Goal: Complete application form

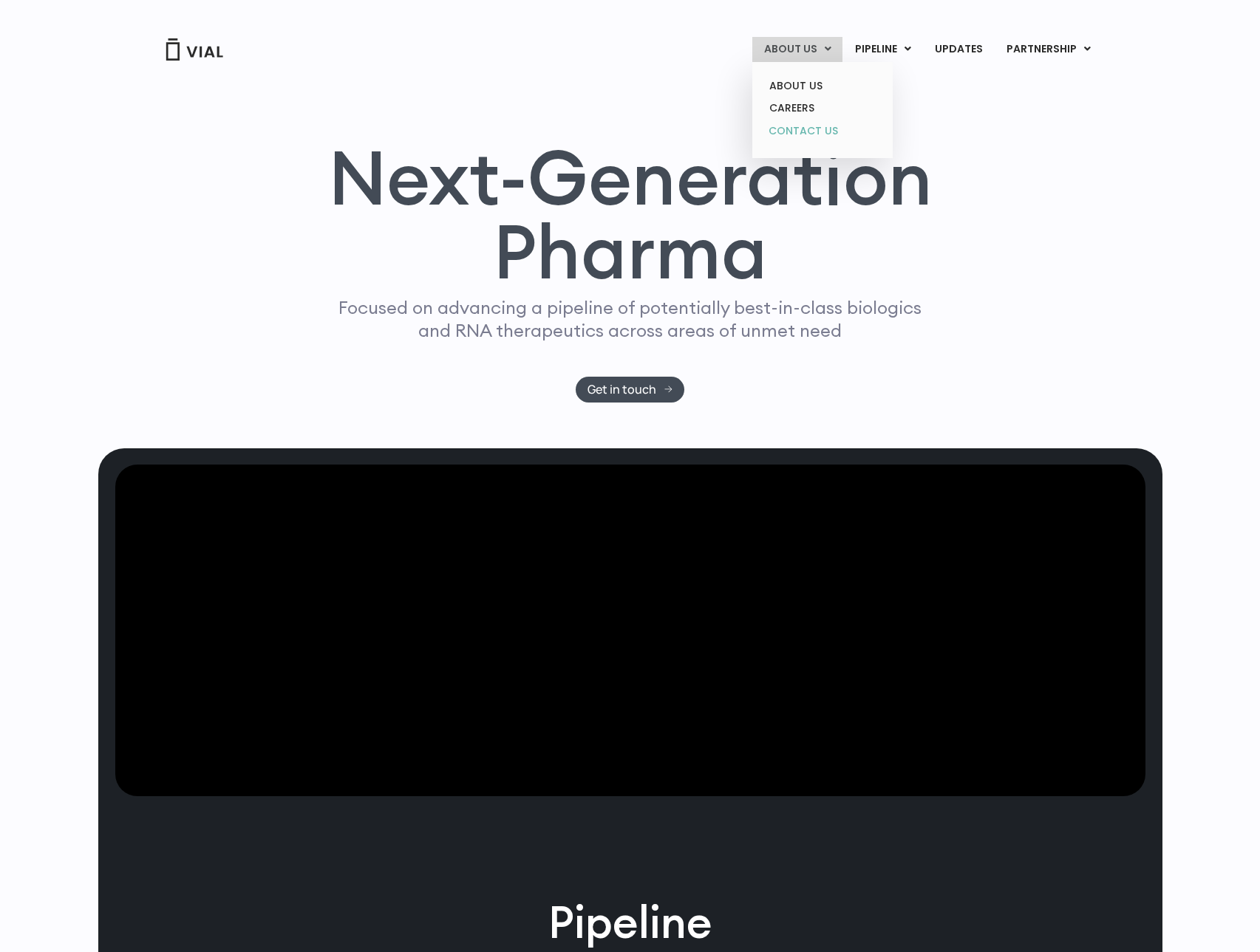
click at [808, 128] on link "CONTACT US" at bounding box center [822, 131] width 129 height 23
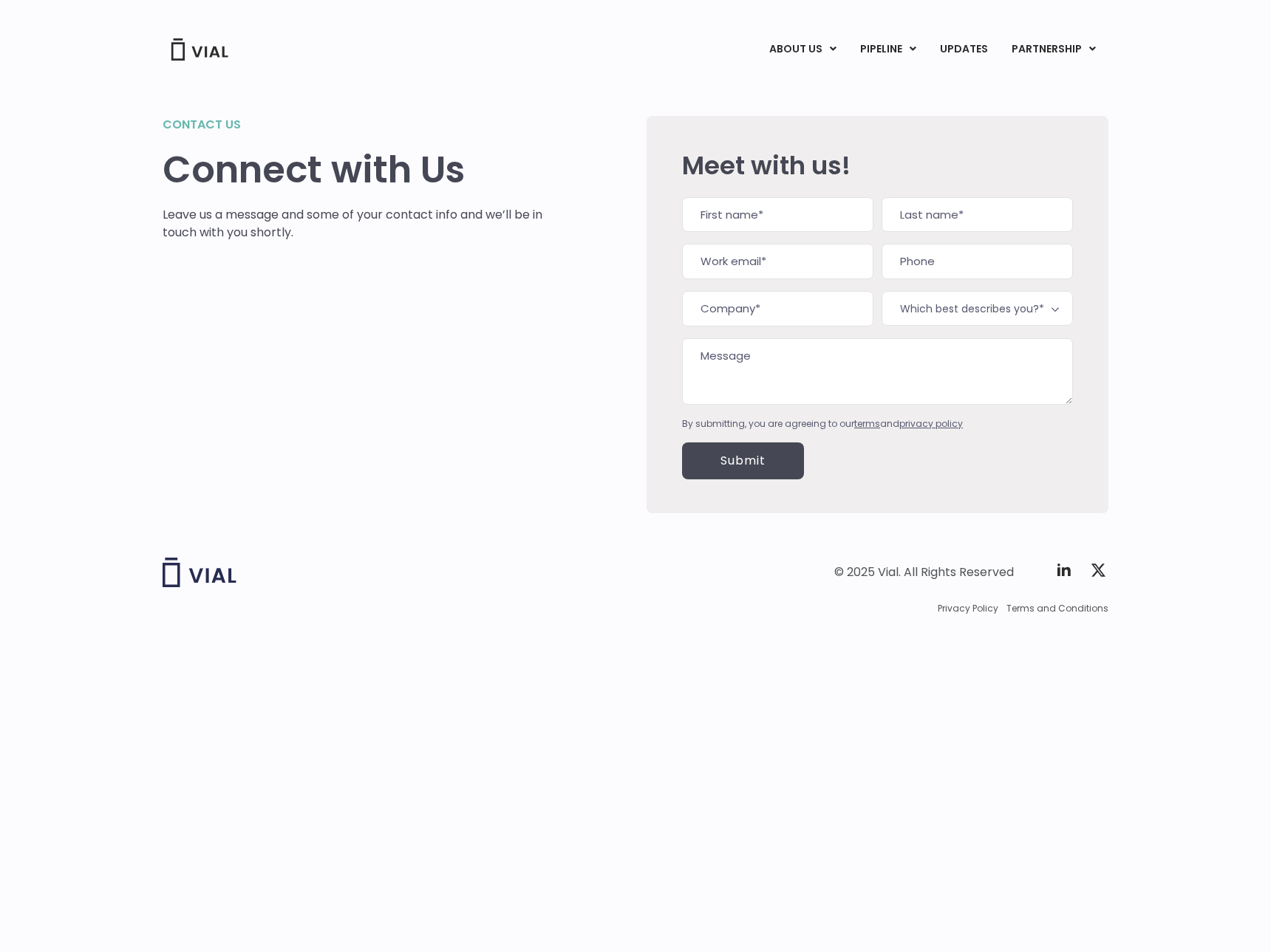
click at [750, 222] on input "First" at bounding box center [777, 214] width 191 height 35
type input "Sahily"
type input "Suarez"
type input "ssuarez@omnicureresearch.com"
type input "3058422000"
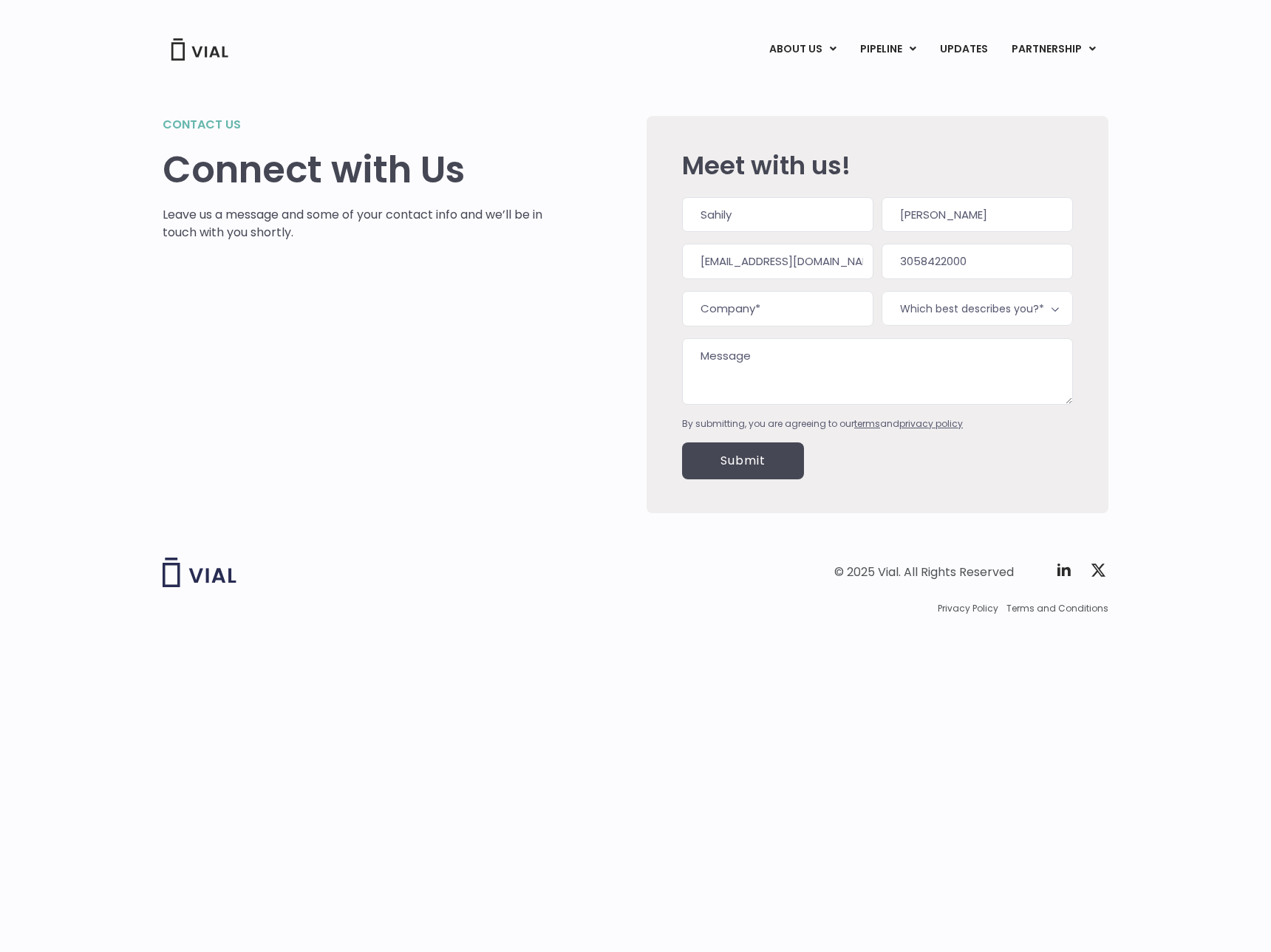
type input "Omnicure Clinical Research"
type input "(305) 842-2000"
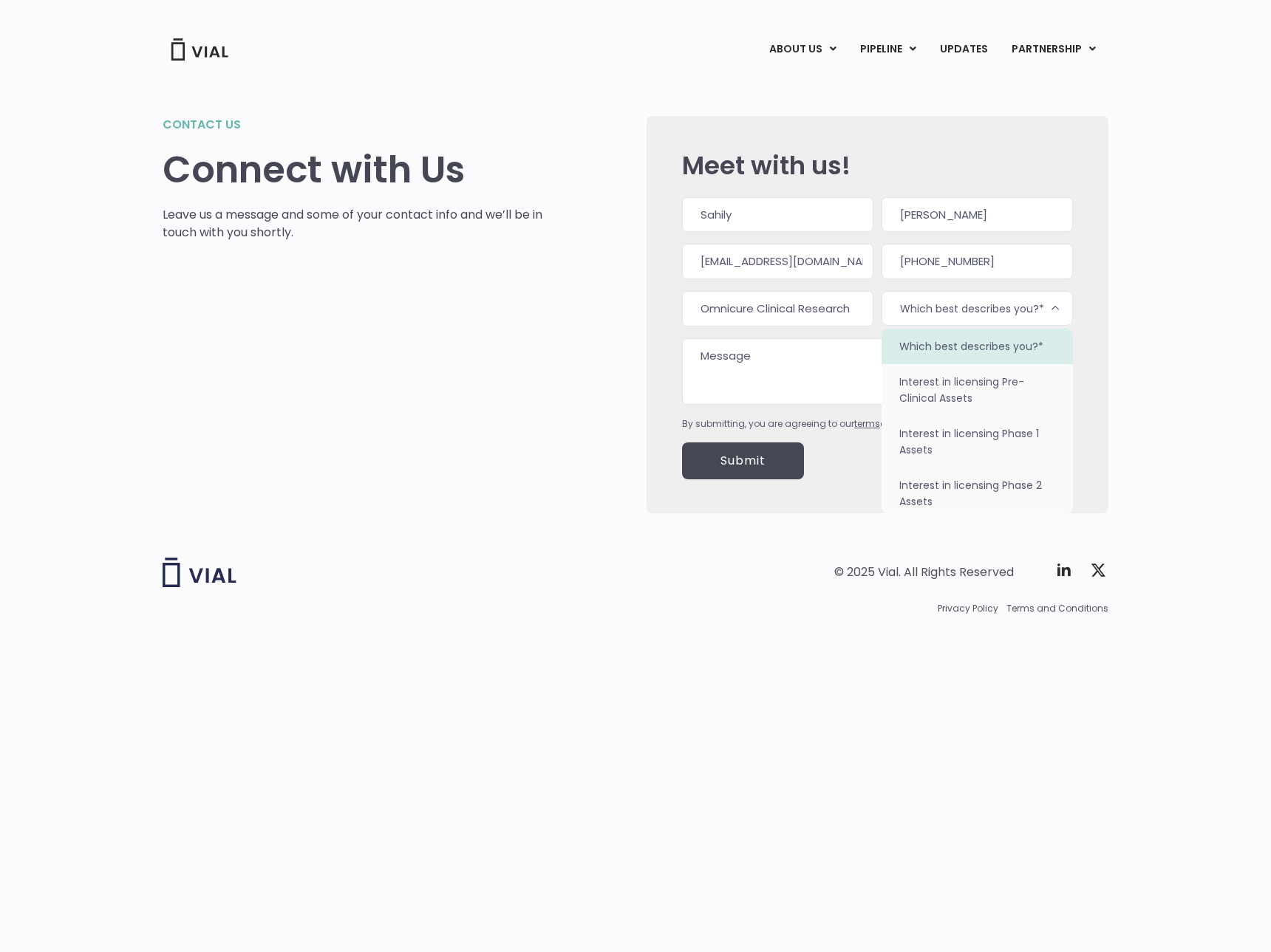
click at [965, 310] on span "Which best describes you?*" at bounding box center [977, 309] width 191 height 35
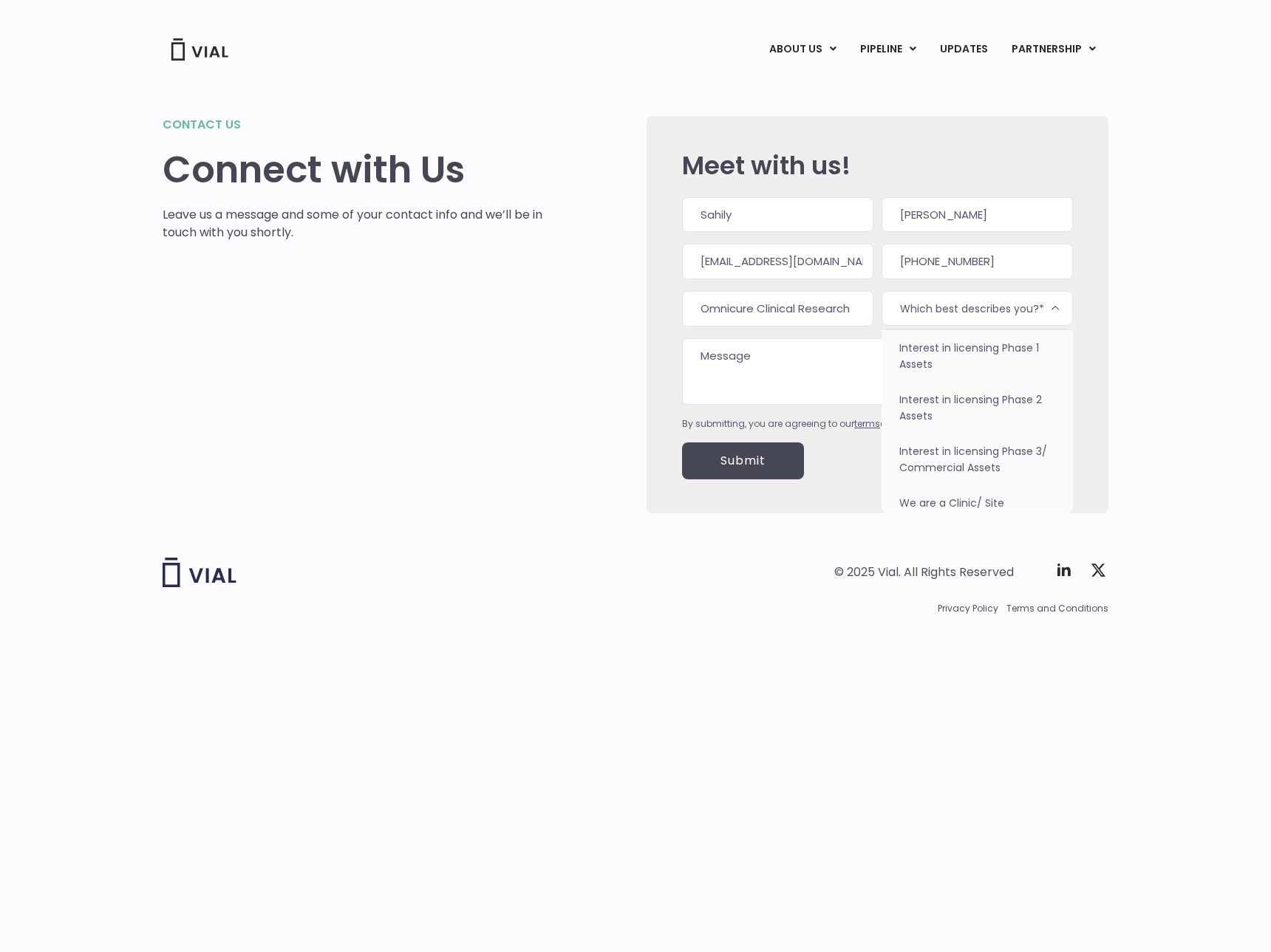
scroll to position [93, 0]
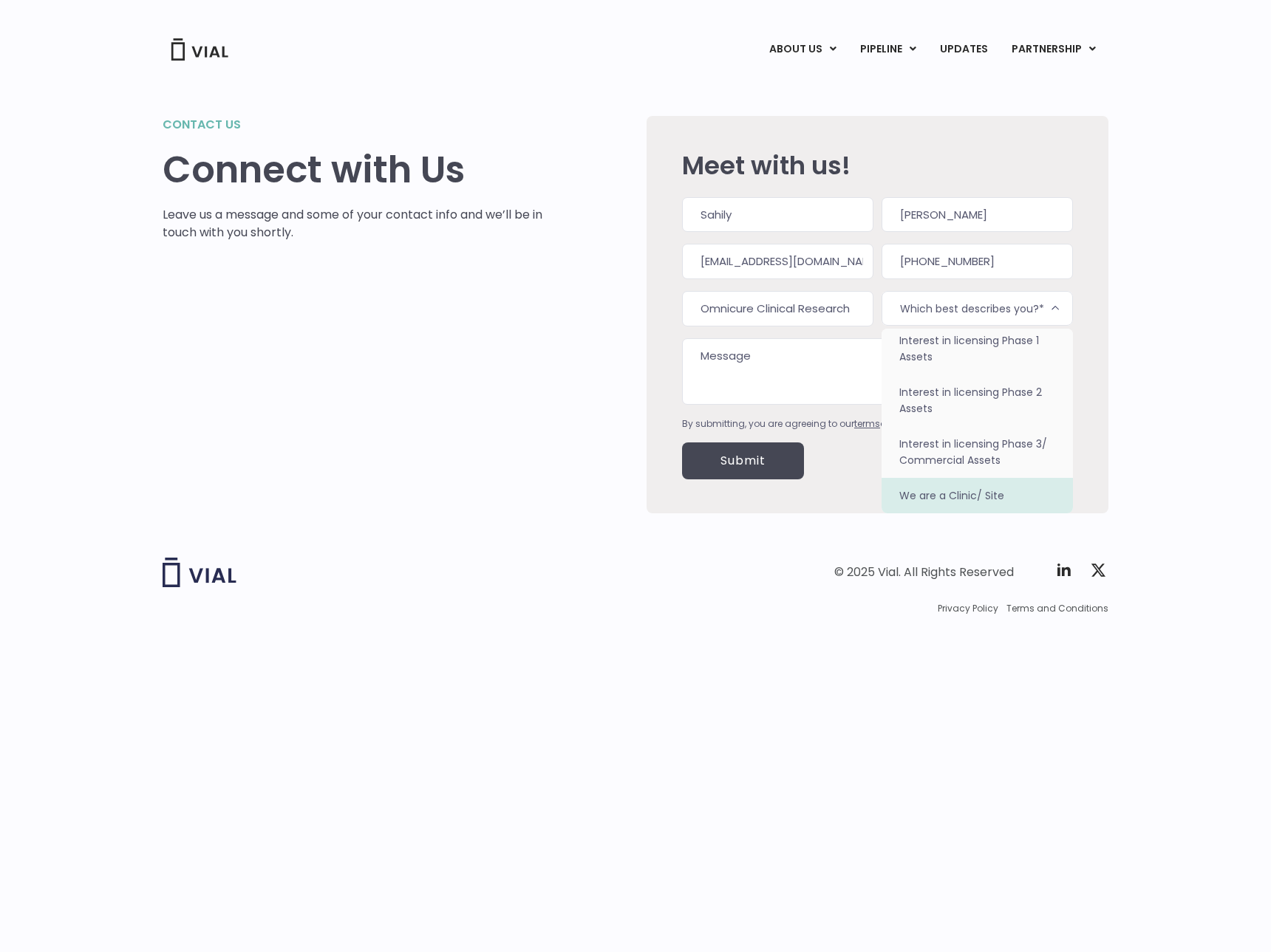
select select "We are a Clinic/ Site"
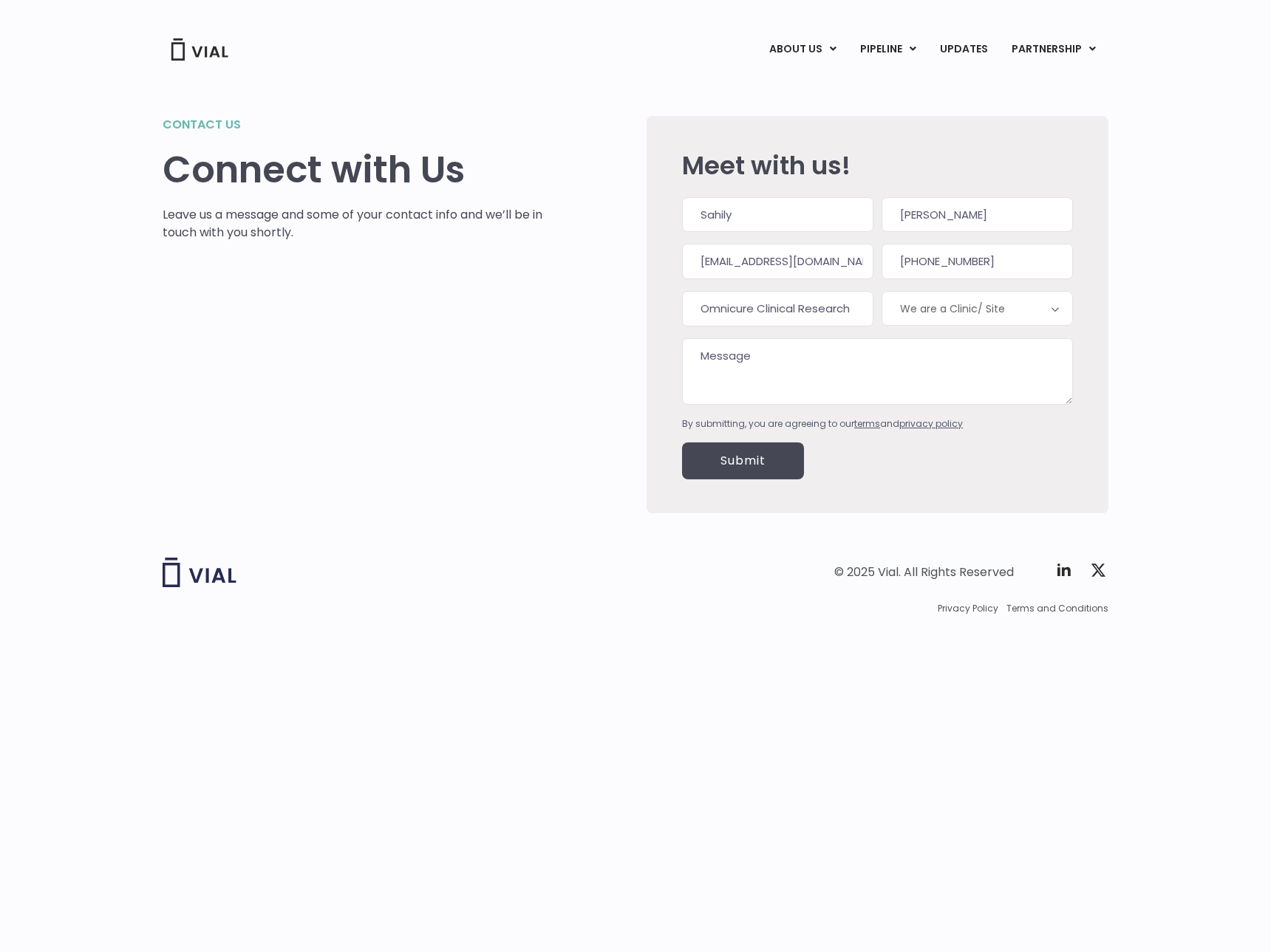
click at [908, 343] on textarea "Message" at bounding box center [877, 372] width 391 height 66
click at [755, 374] on textarea "Message" at bounding box center [877, 372] width 391 height 66
paste textarea "My name is Sahily Suarez, and I am the Site Director at Omnicure Clinical Resea…"
type textarea "My name is Sahily Suarez, and I am the Site Director at Omnicure Clinical Resea…"
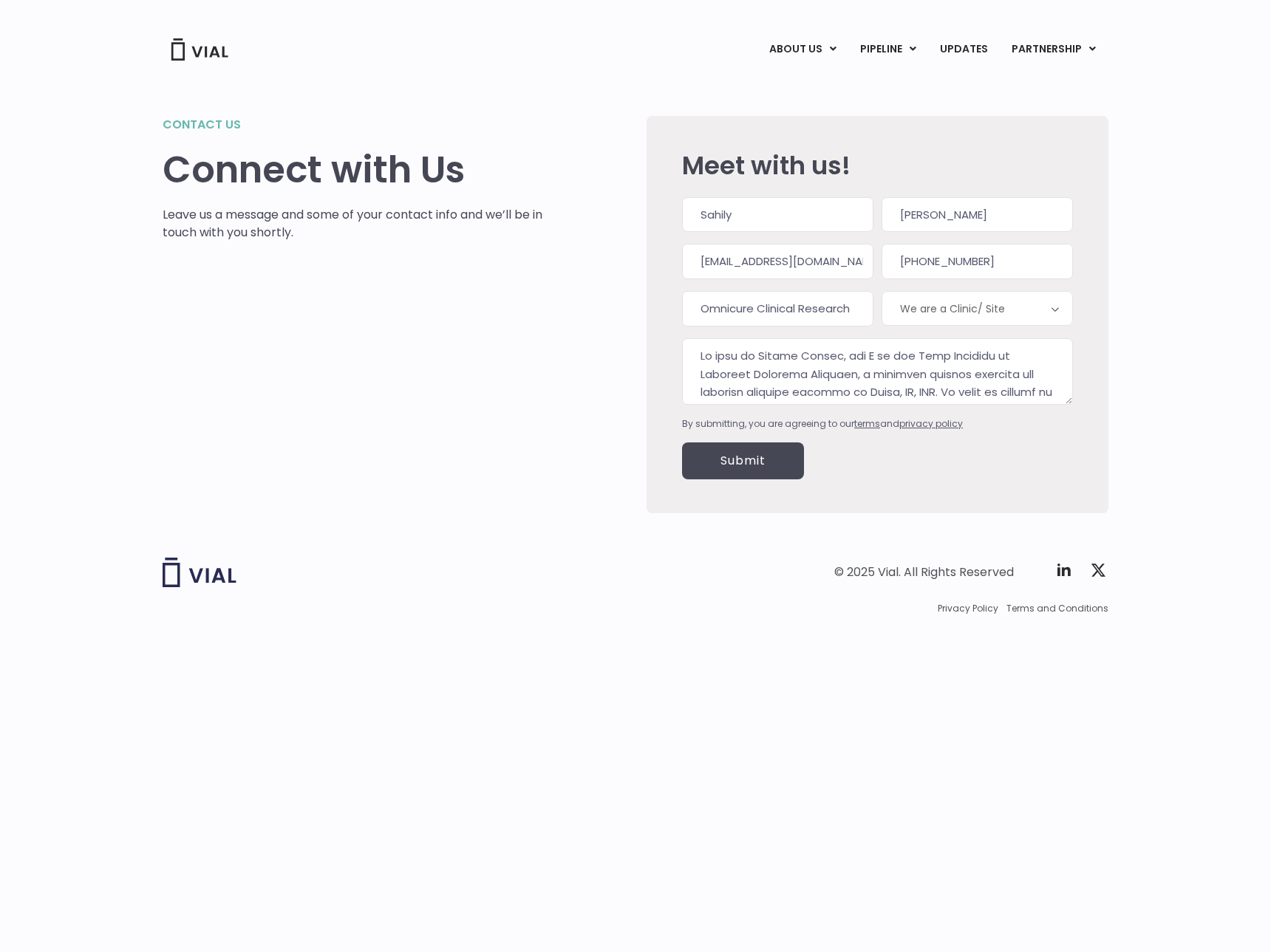
click at [755, 465] on input "Submit" at bounding box center [743, 461] width 122 height 37
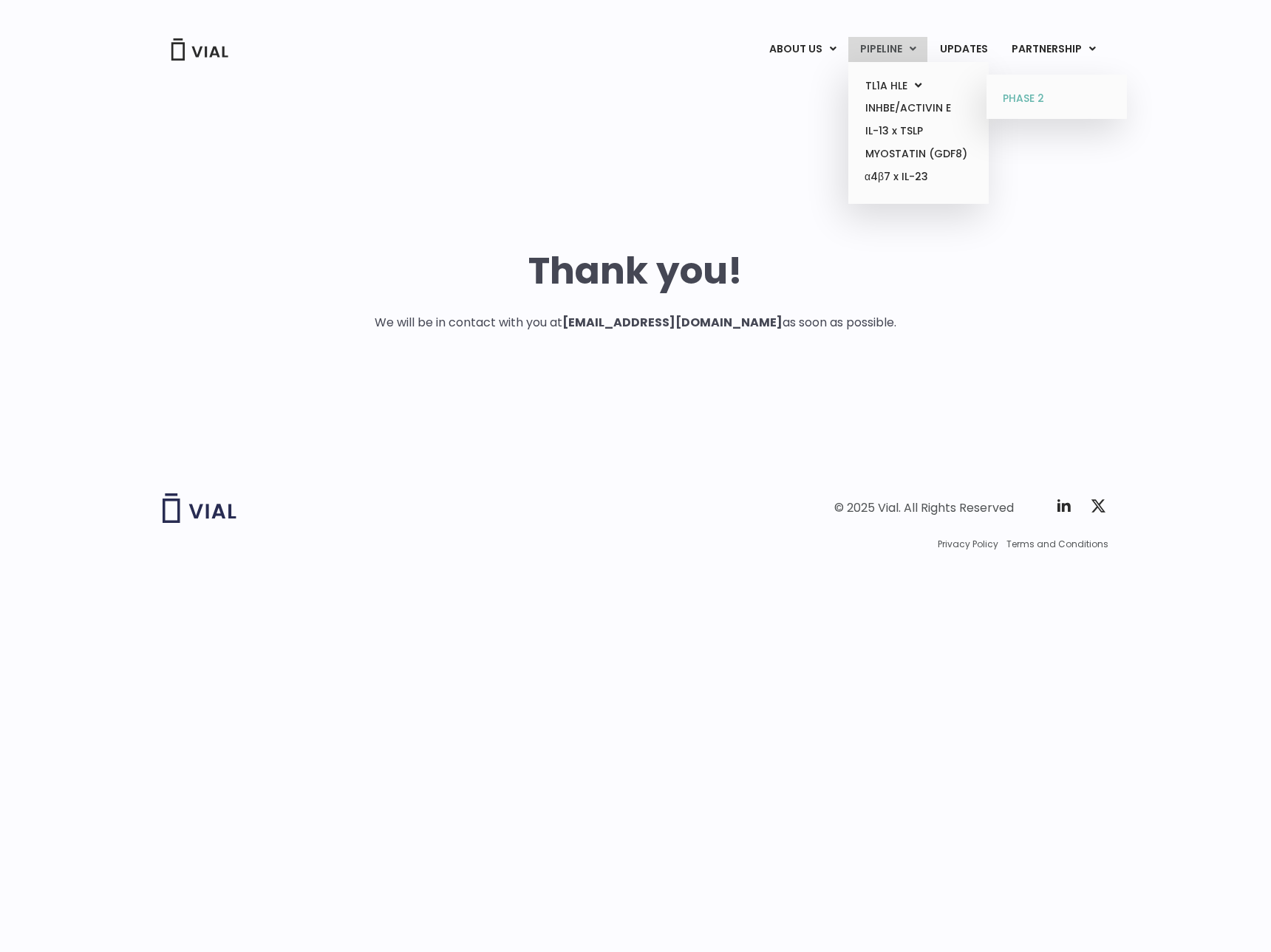
click at [1058, 93] on link "PHASE 2" at bounding box center [1056, 99] width 129 height 23
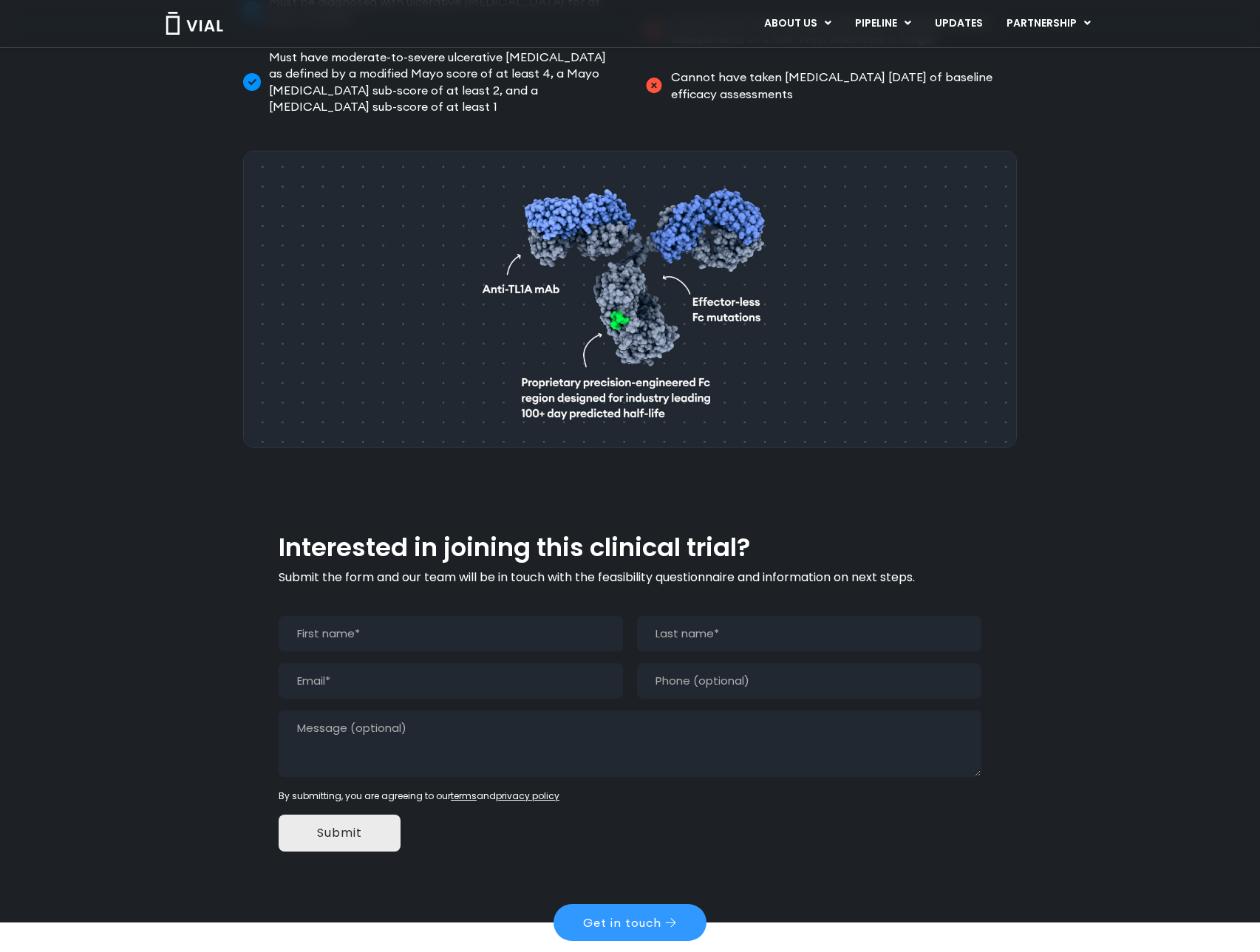
scroll to position [785, 0]
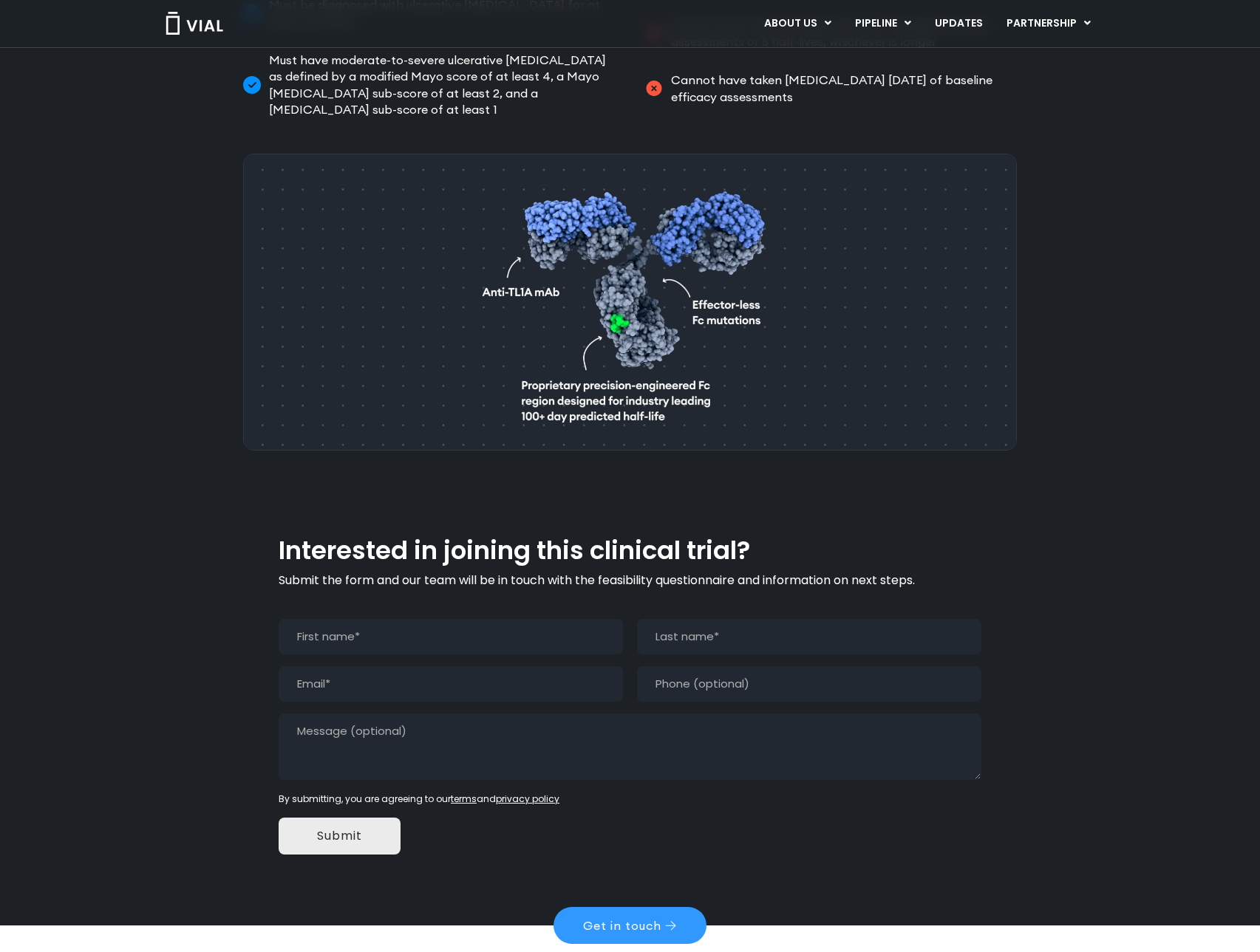
click at [539, 619] on input "First" at bounding box center [450, 637] width 344 height 35
type input "Sahily"
type input "Suarez"
click at [567, 667] on input "Email (Required)" at bounding box center [450, 684] width 344 height 35
click at [483, 713] on textarea "Message" at bounding box center [630, 747] width 703 height 66
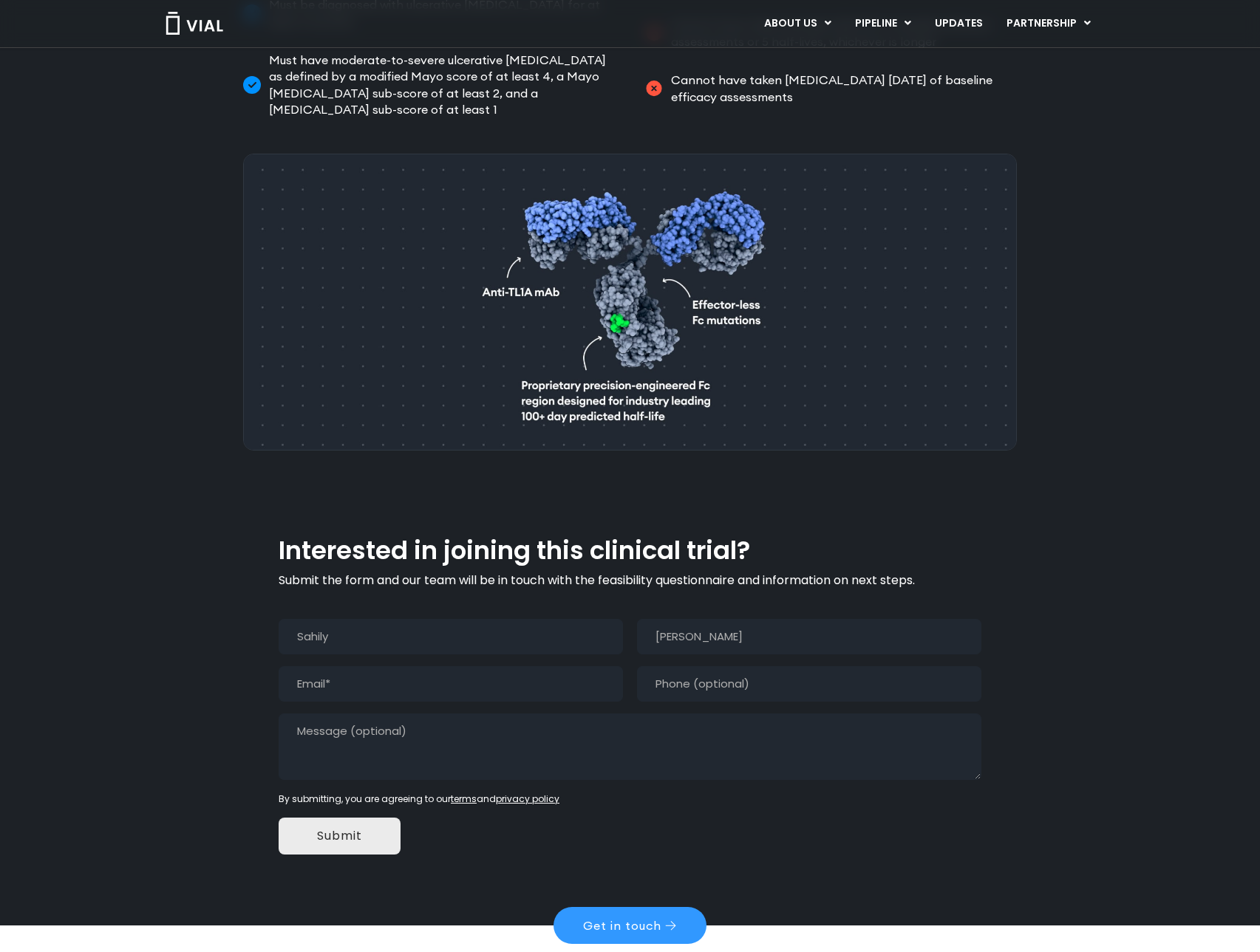
click at [446, 667] on input "Email (Required)" at bounding box center [450, 684] width 344 height 35
click at [385, 667] on input "ss" at bounding box center [450, 684] width 344 height 35
type input "ssuarez@omnicureresearch.com"
click at [649, 713] on textarea "Message" at bounding box center [630, 747] width 703 height 66
type input "(___) ___-____"
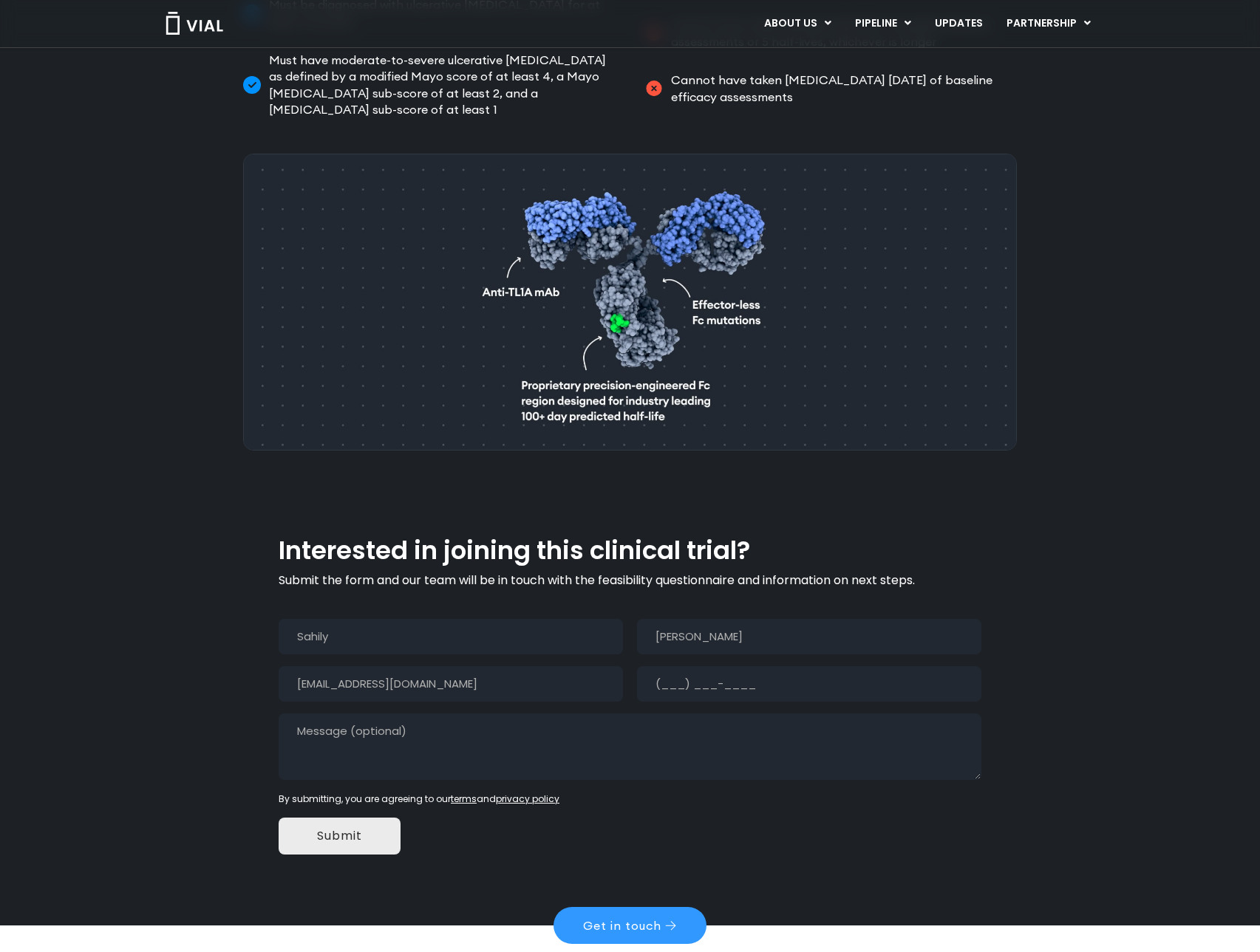
click at [692, 667] on input "(___) ___-____" at bounding box center [808, 684] width 344 height 35
type input "(305) 842-2000"
drag, startPoint x: 619, startPoint y: 698, endPoint x: 613, endPoint y: 707, distance: 10.8
click at [616, 713] on textarea "Message" at bounding box center [630, 747] width 703 height 66
click at [591, 713] on textarea "Message" at bounding box center [630, 747] width 703 height 66
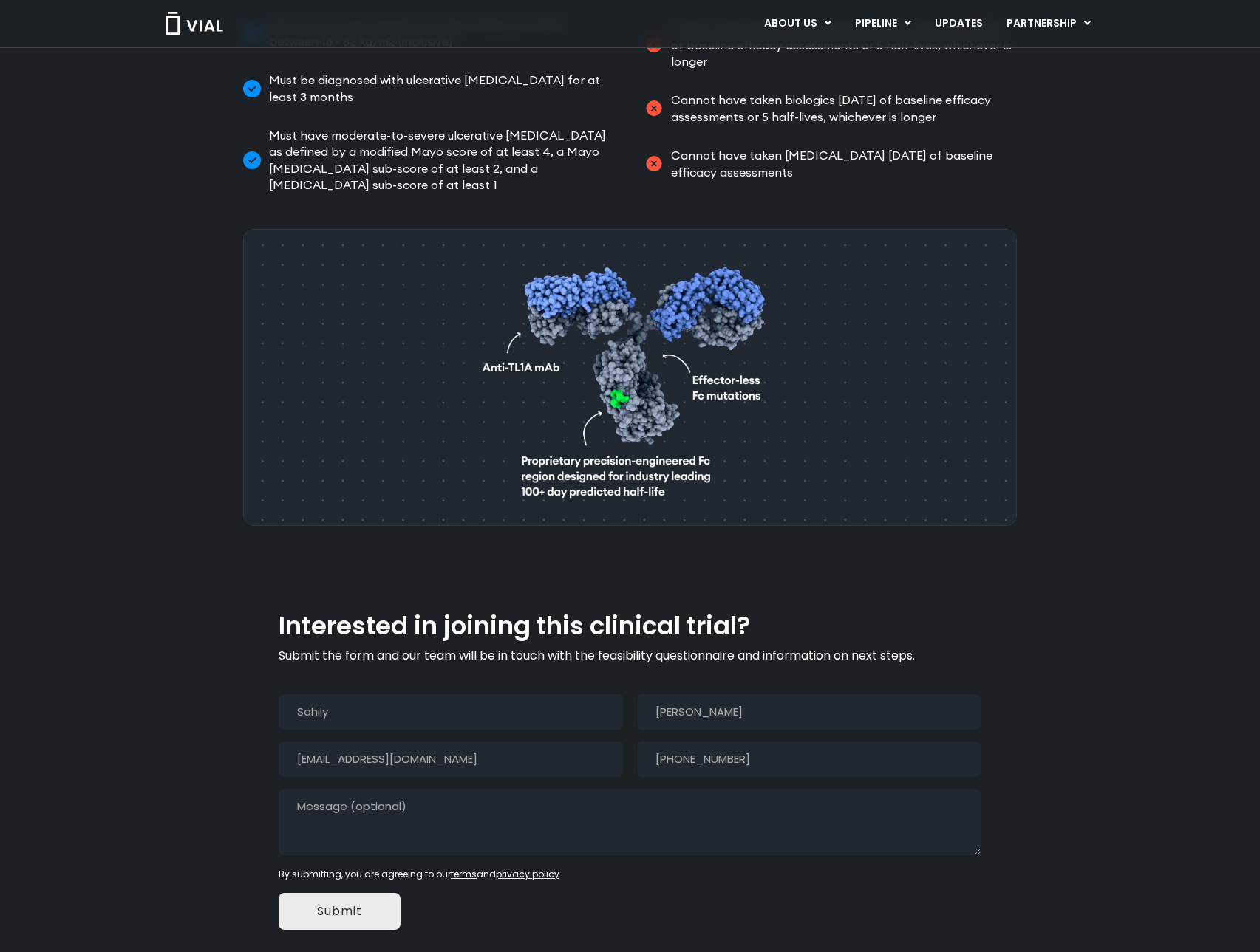
scroll to position [888, 0]
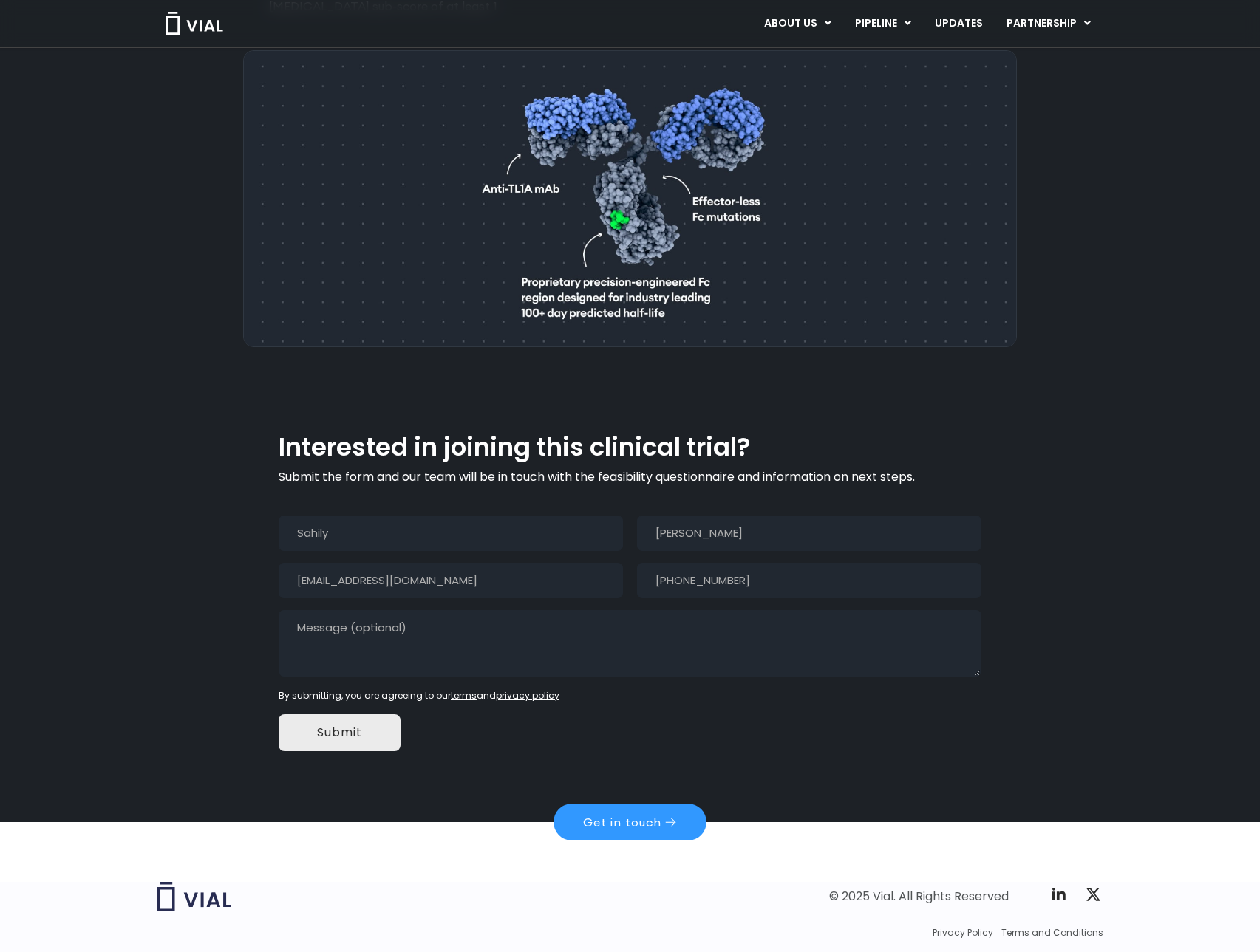
click at [510, 610] on textarea "Message" at bounding box center [630, 643] width 703 height 66
click at [389, 610] on textarea "Message" at bounding box center [630, 643] width 703 height 66
paste textarea "My name is Sahily Suarez, and I am the Site Director at Omnicure Clinical Resea…"
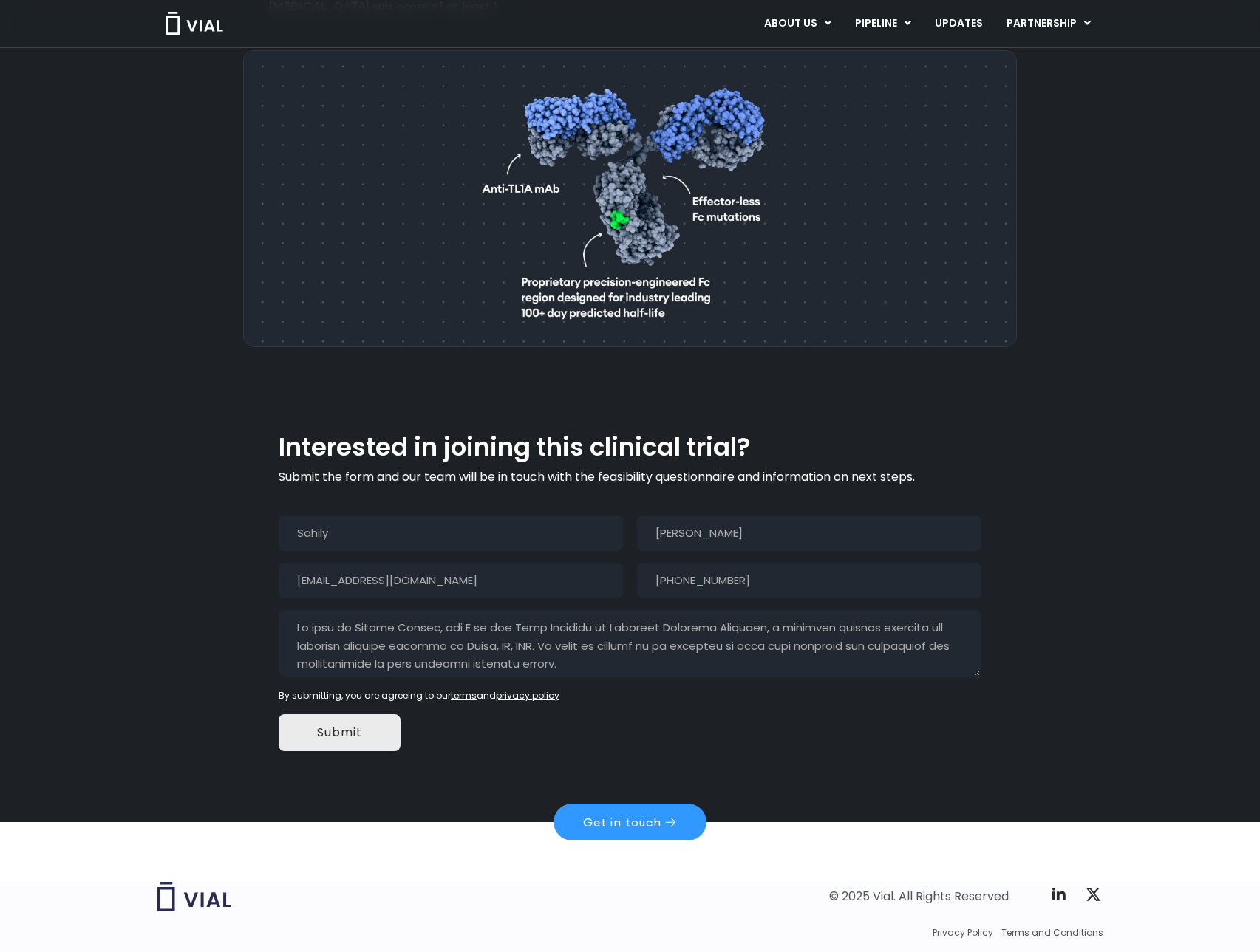
scroll to position [161, 0]
type textarea "My name is Sahily Suarez, and I am the Site Director at Omnicure Clinical Resea…"
click at [347, 714] on input "Submit" at bounding box center [339, 732] width 122 height 37
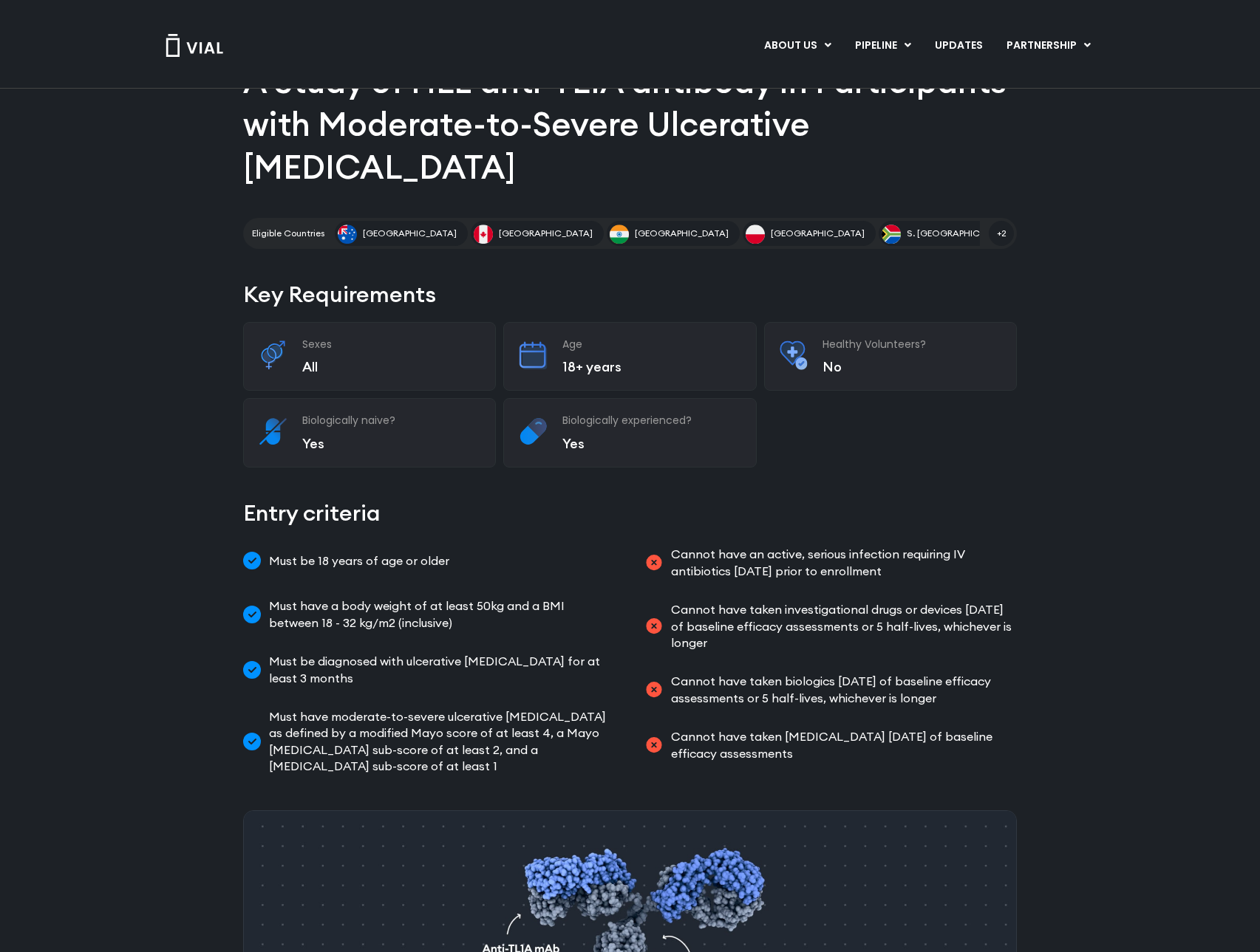
scroll to position [0, 0]
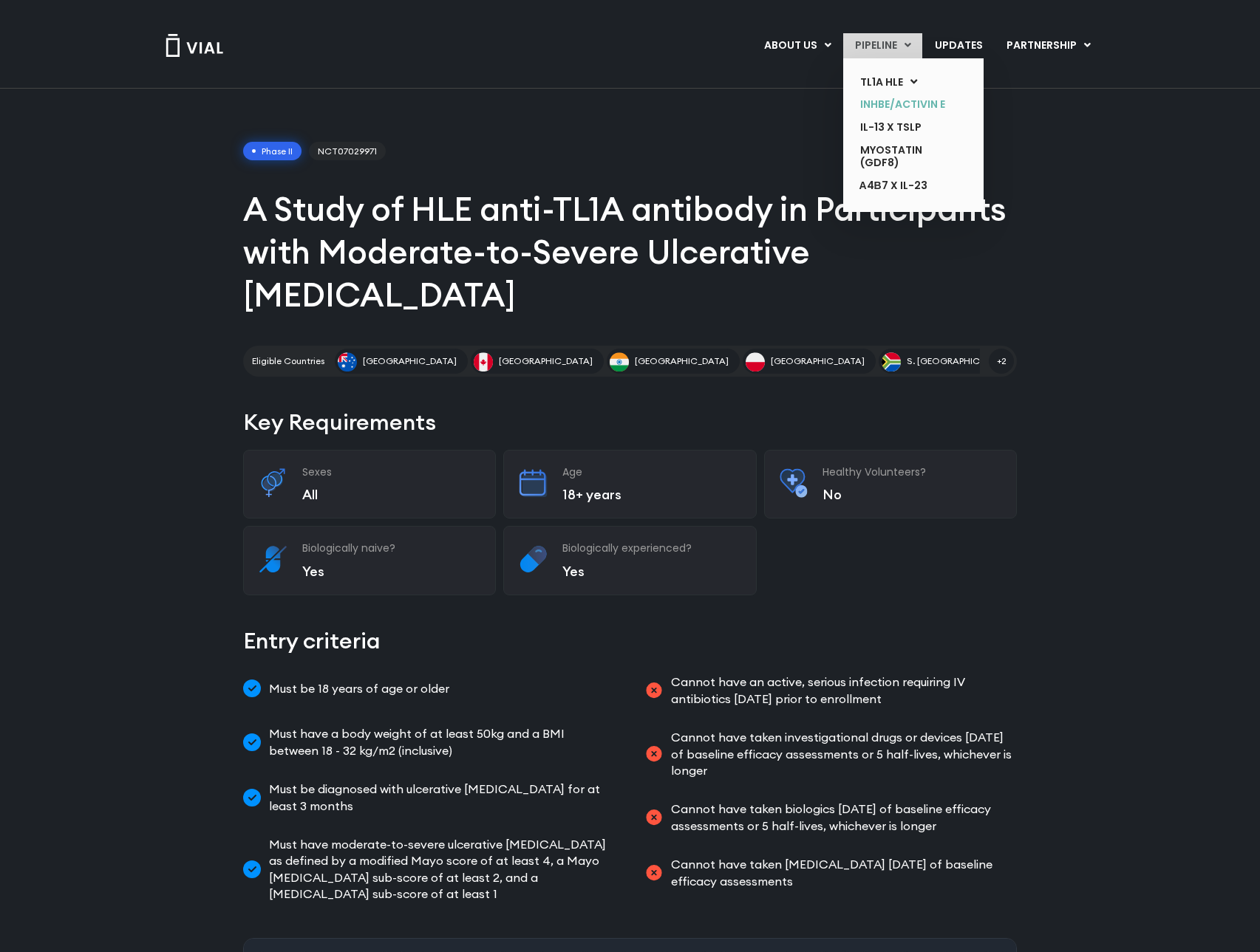
click at [889, 101] on link "INHBE/ACTIVIN E" at bounding box center [902, 105] width 108 height 23
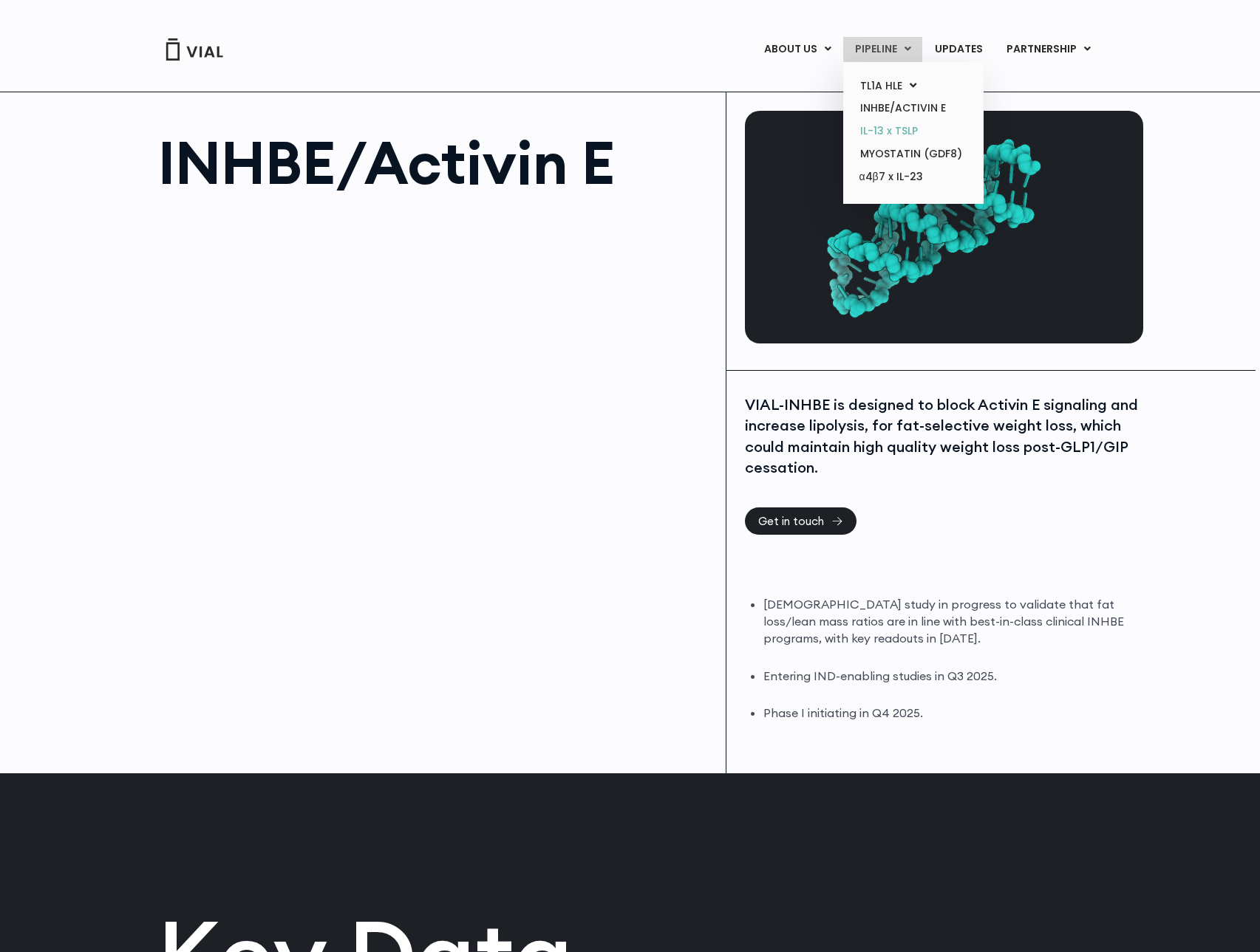
click at [872, 131] on link "IL-13 x TSLP" at bounding box center [913, 131] width 129 height 23
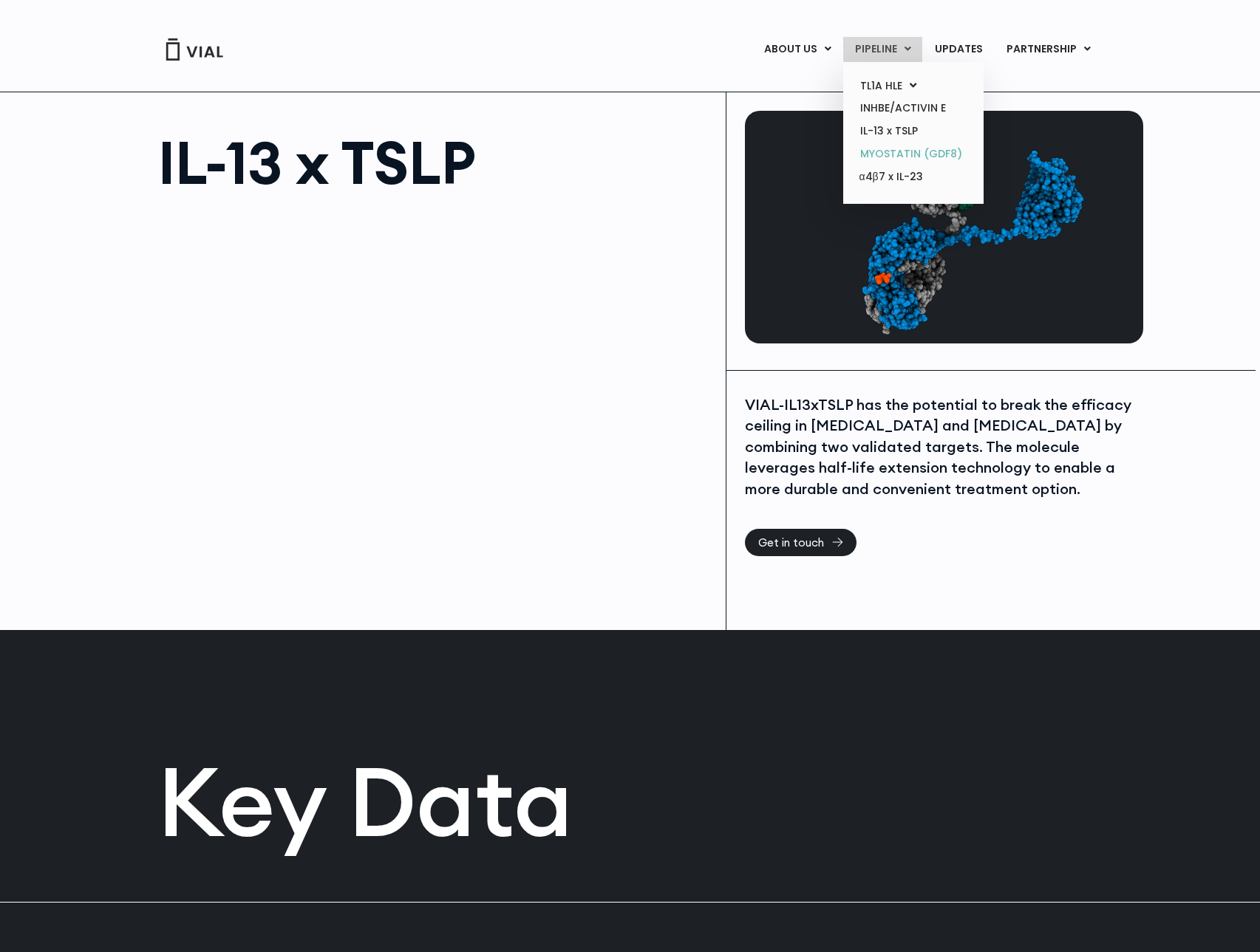
click at [890, 156] on link "MYOSTATIN (GDF8)" at bounding box center [913, 154] width 129 height 23
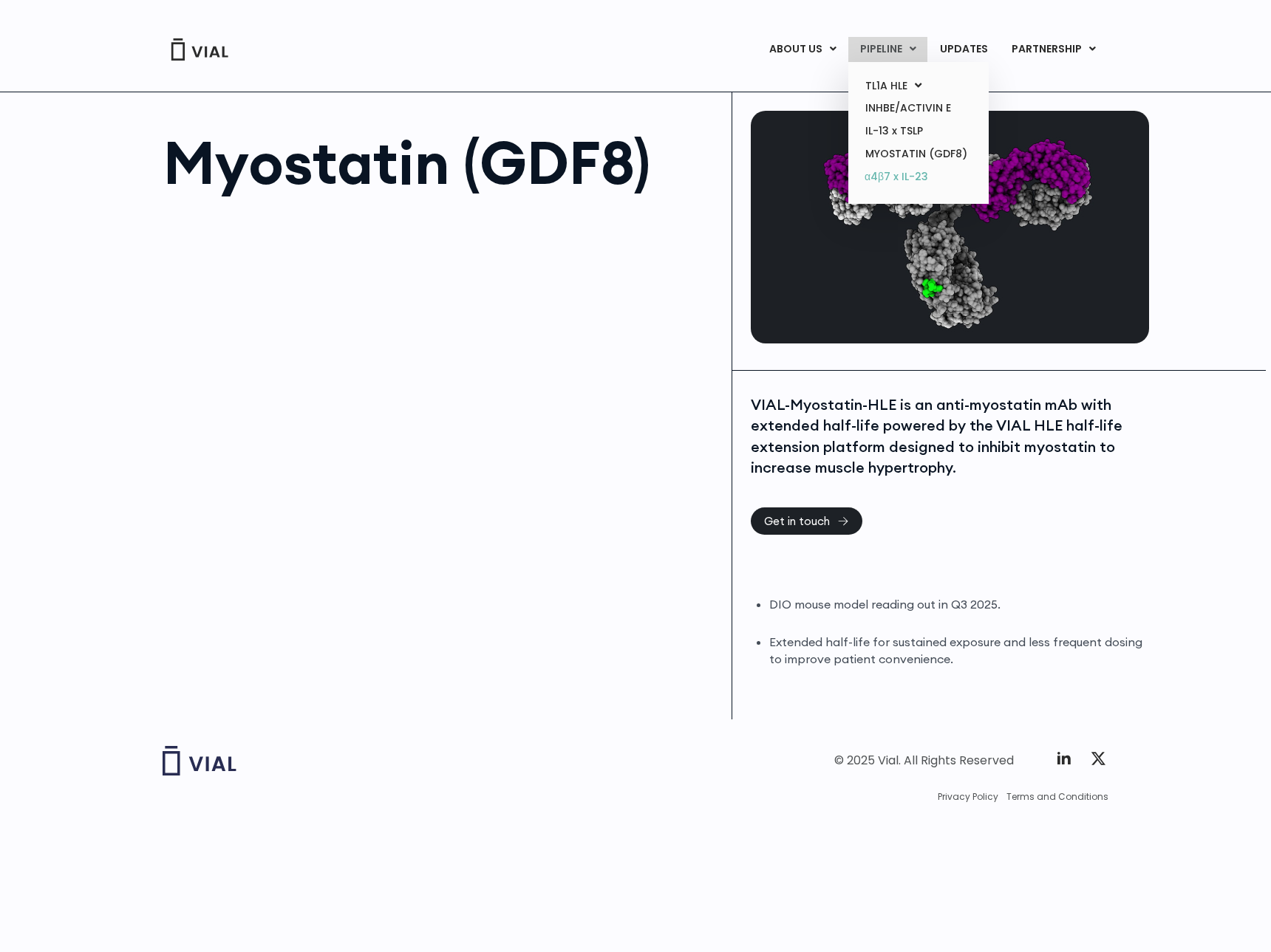
click at [885, 169] on link "α4β7 x IL-23" at bounding box center [918, 177] width 129 height 23
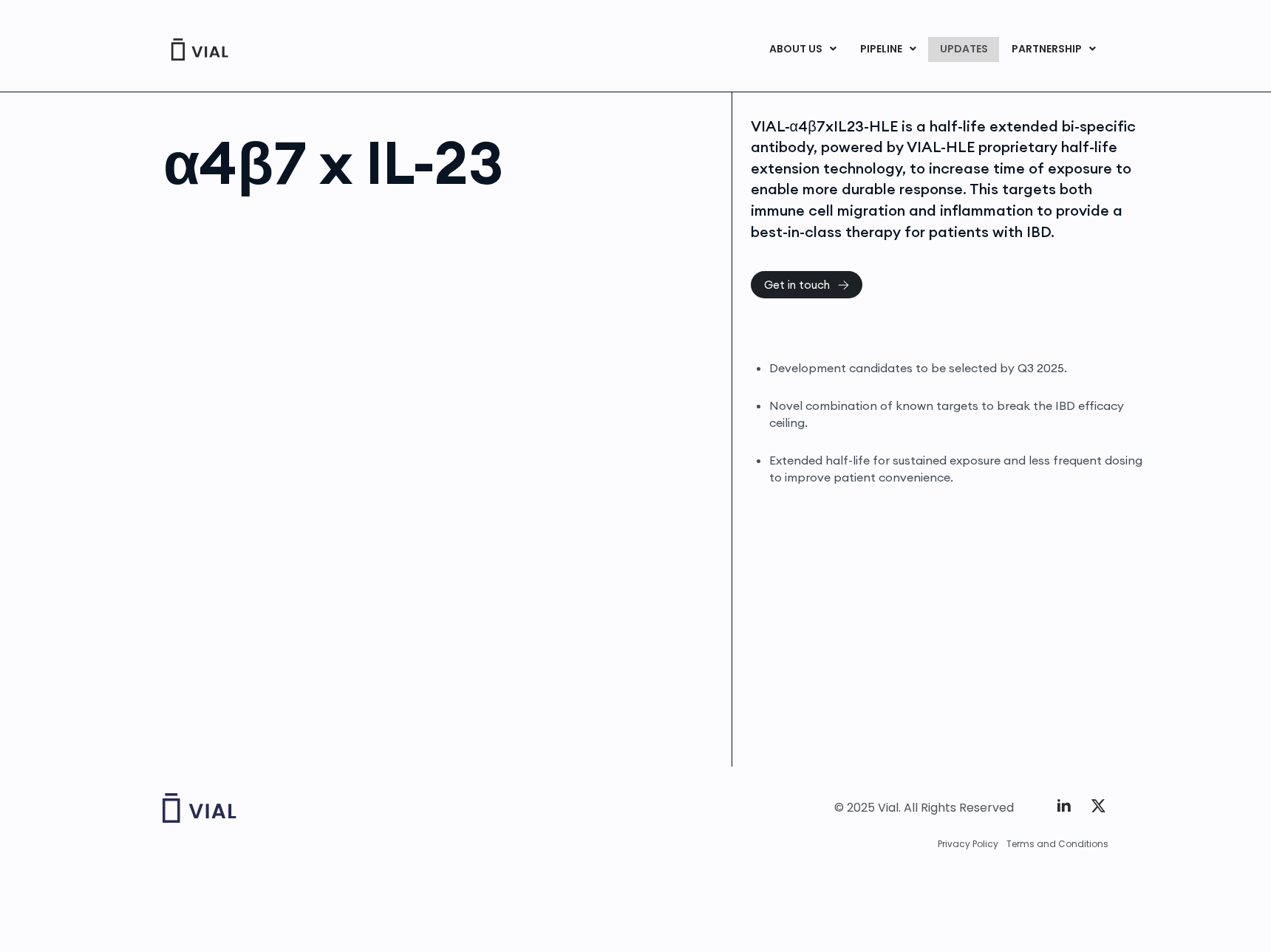
click at [971, 44] on link "UPDATES" at bounding box center [963, 49] width 71 height 25
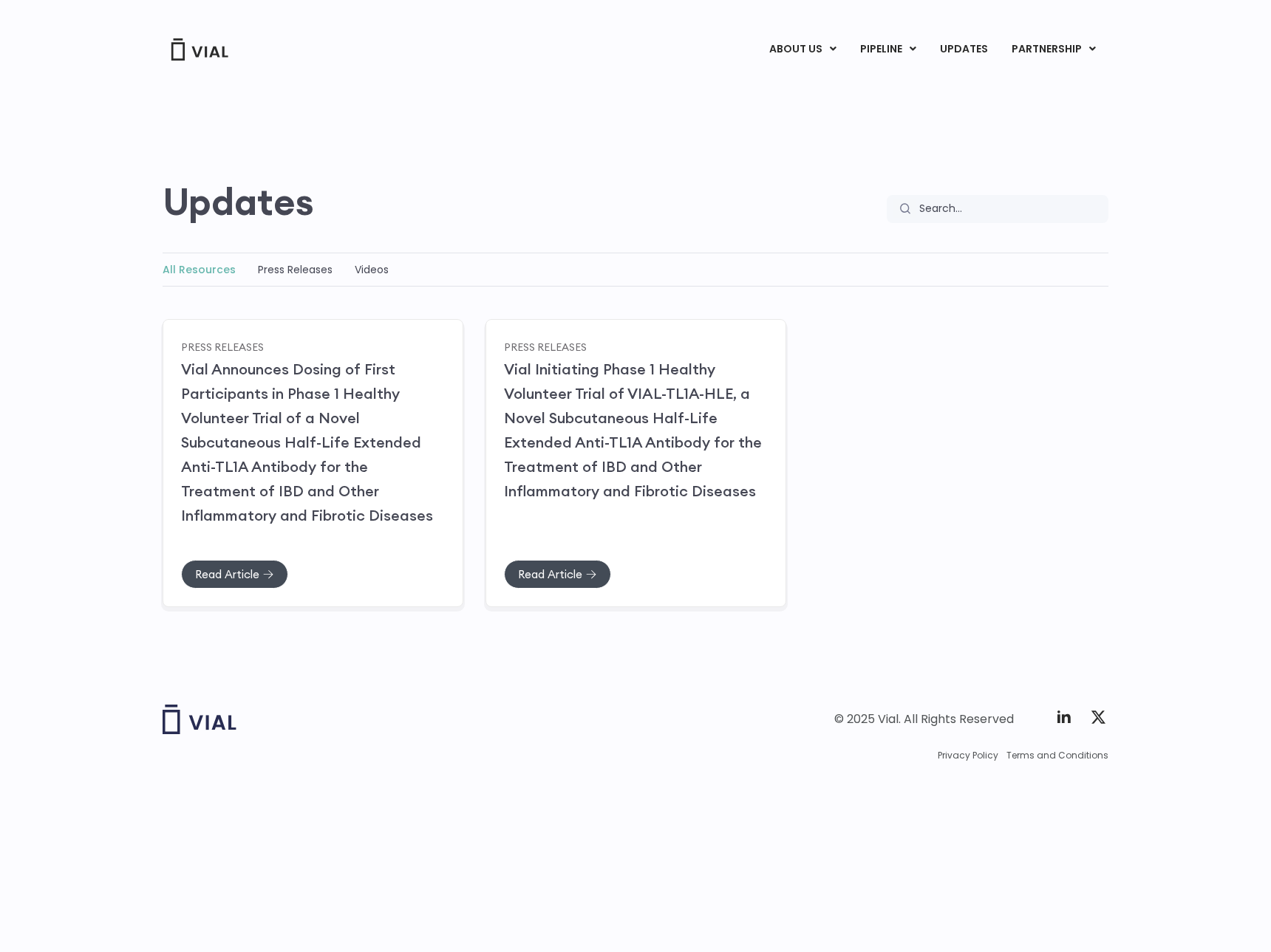
drag, startPoint x: 793, startPoint y: 106, endPoint x: 795, endPoint y: 81, distance: 25.1
click at [793, 105] on div "Updates Updates Search Search Updates" at bounding box center [635, 142] width 946 height 161
